Goal: Task Accomplishment & Management: Manage account settings

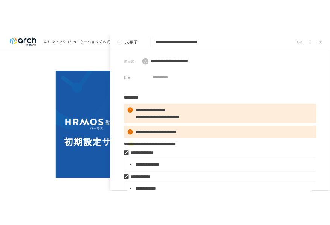
scroll to position [828, 0]
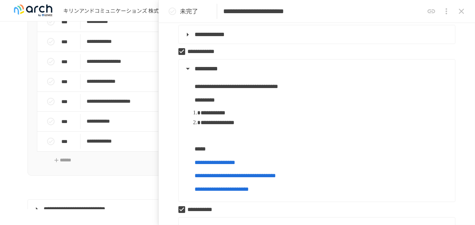
click at [111, 183] on div "**********" at bounding box center [237, 77] width 420 height 213
click at [462, 6] on button "close drawer" at bounding box center [461, 11] width 15 height 15
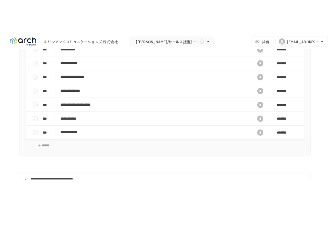
scroll to position [824, 0]
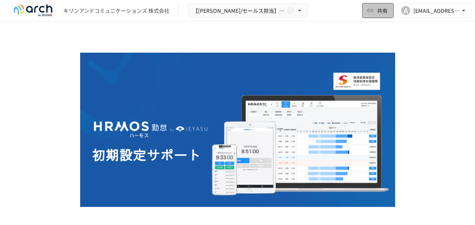
click at [329, 12] on span "共有" at bounding box center [382, 10] width 11 height 8
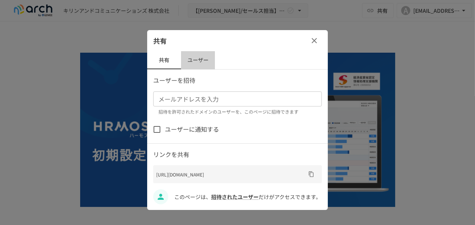
click at [204, 59] on button "ユーザー" at bounding box center [198, 60] width 34 height 18
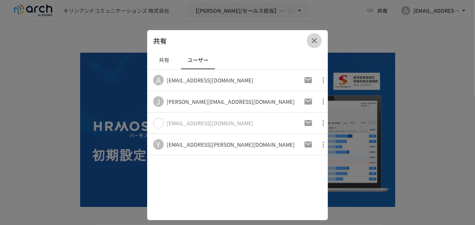
click at [315, 41] on icon "button" at bounding box center [314, 40] width 5 height 5
